Goal: Navigation & Orientation: Find specific page/section

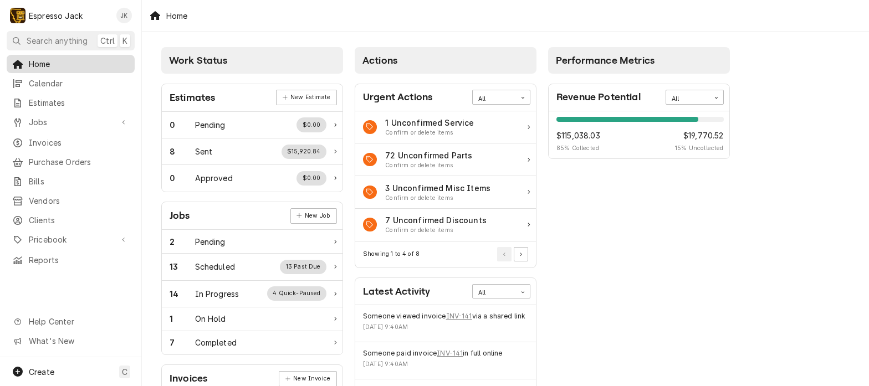
click at [83, 61] on span "Home" at bounding box center [79, 64] width 100 height 12
click at [67, 137] on span "Invoices" at bounding box center [79, 143] width 100 height 12
